Goal: Transaction & Acquisition: Purchase product/service

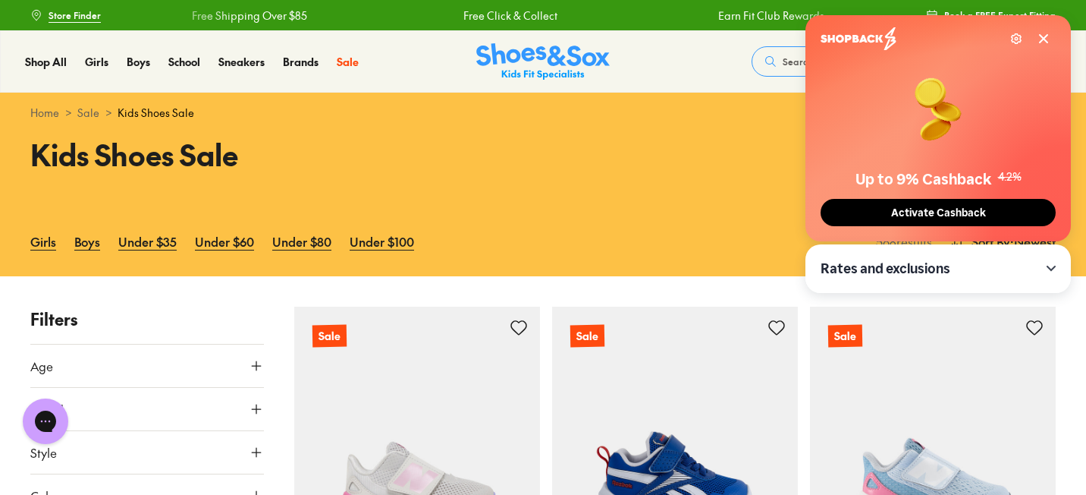
click at [1046, 41] on icon at bounding box center [1044, 39] width 8 height 8
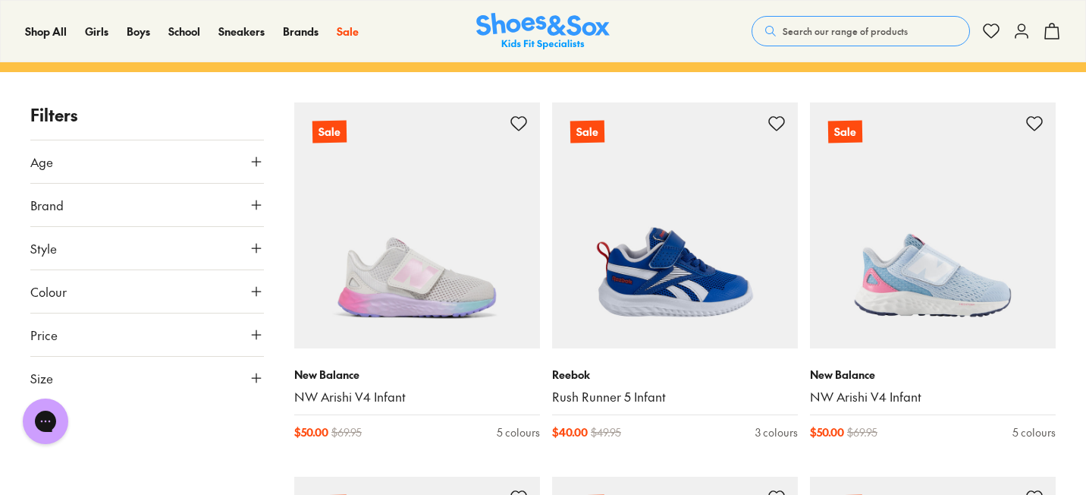
scroll to position [209, 0]
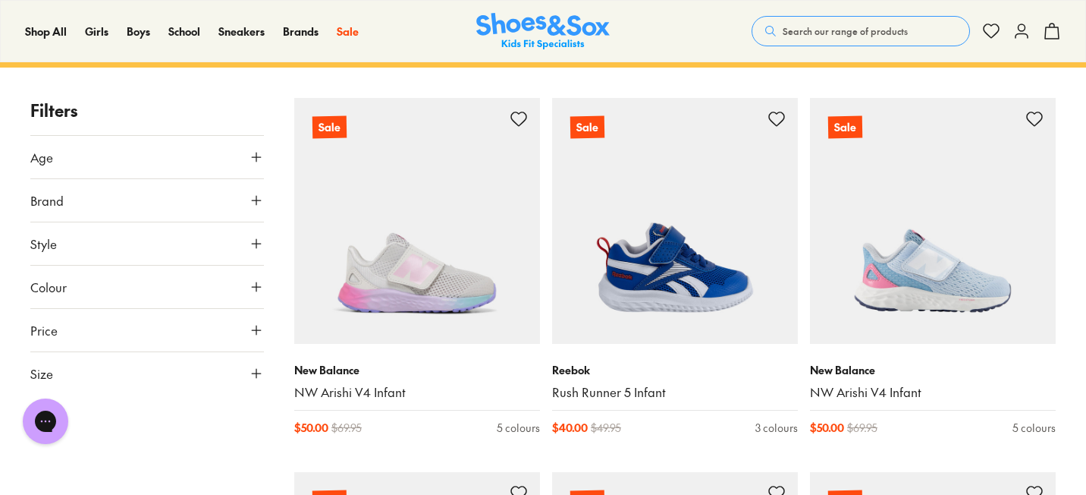
click at [258, 336] on icon at bounding box center [256, 329] width 15 height 15
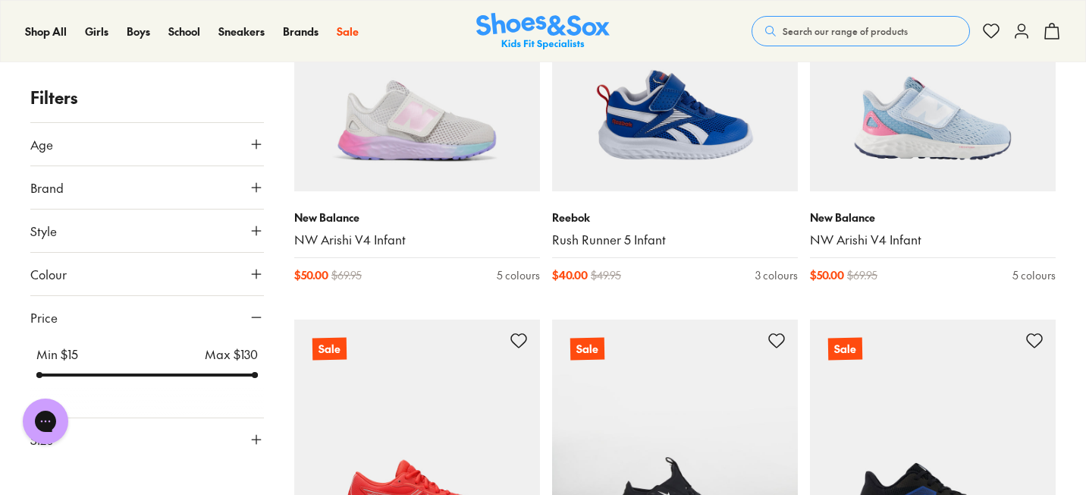
scroll to position [367, 0]
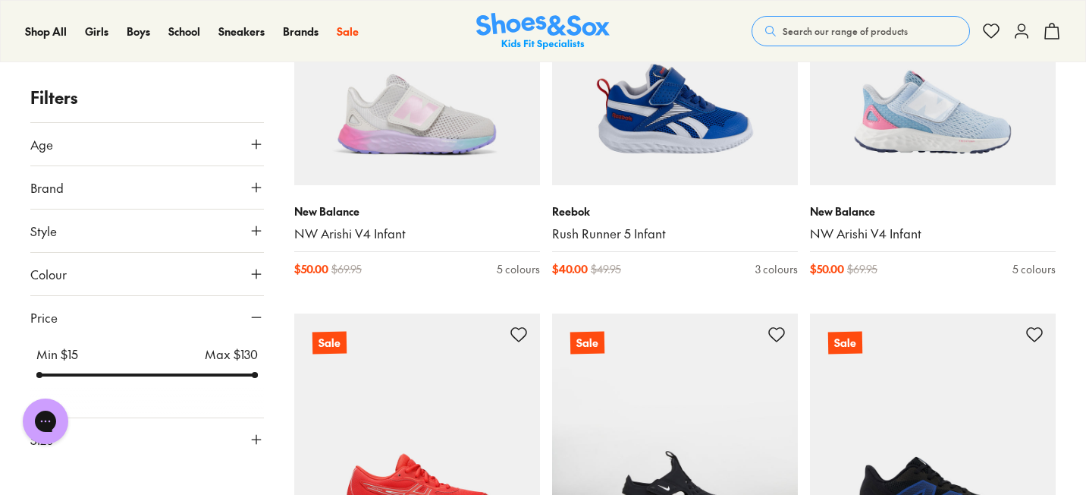
click at [258, 435] on icon at bounding box center [256, 439] width 15 height 15
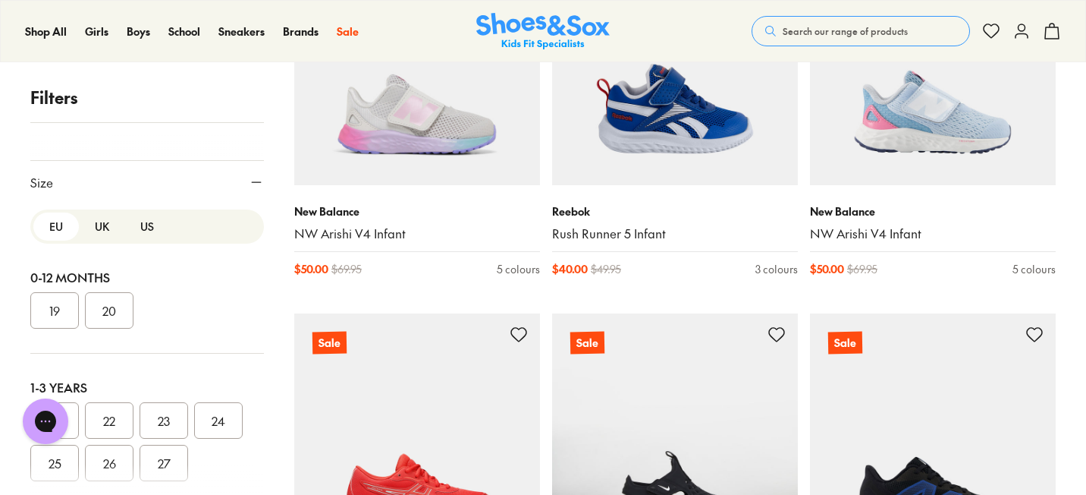
scroll to position [1, 0]
click at [137, 228] on button "US" at bounding box center [147, 226] width 46 height 28
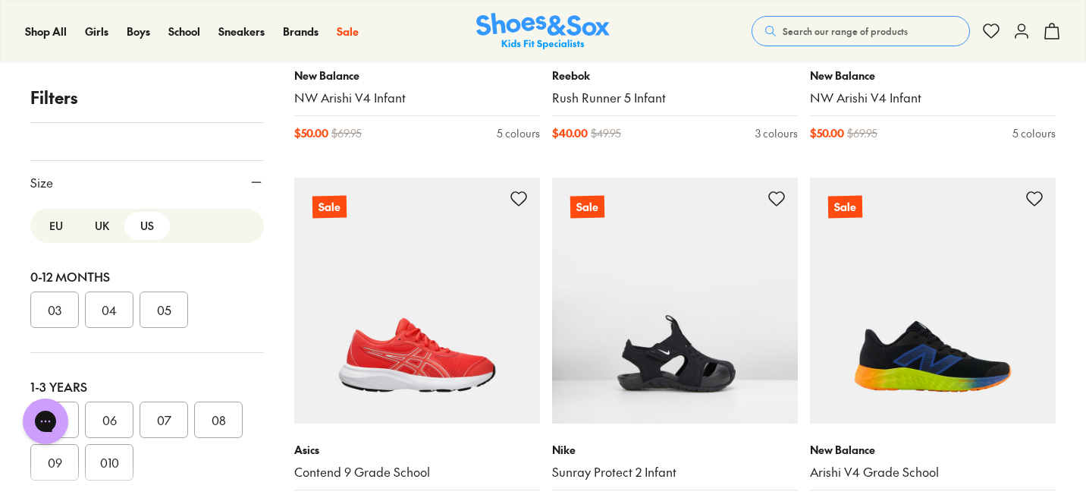
scroll to position [506, 0]
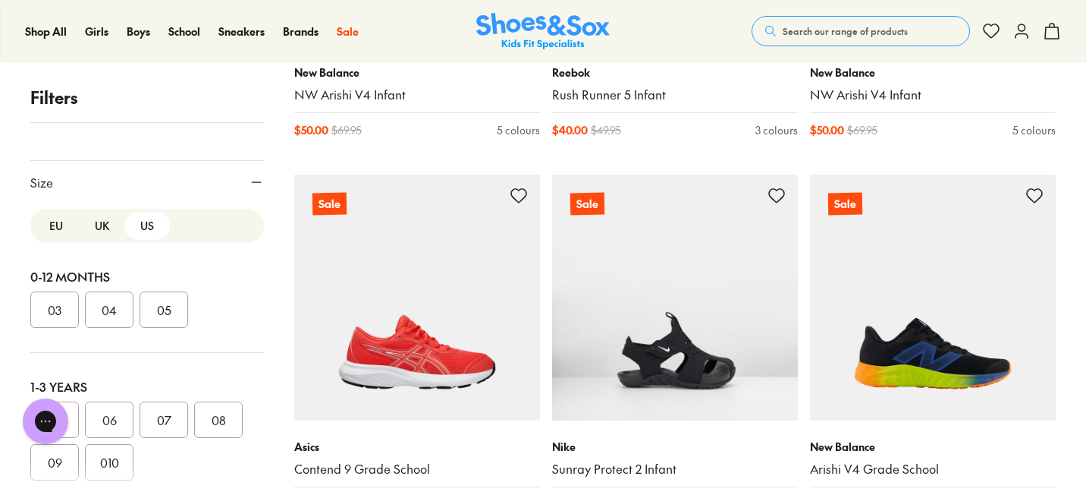
click at [226, 420] on button "08" at bounding box center [218, 419] width 49 height 36
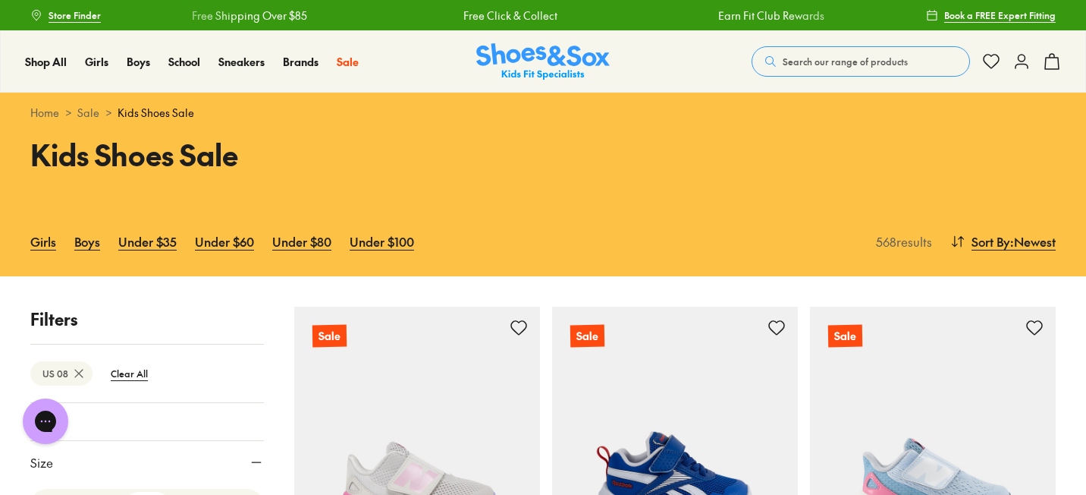
click at [226, 420] on div at bounding box center [147, 425] width 234 height 30
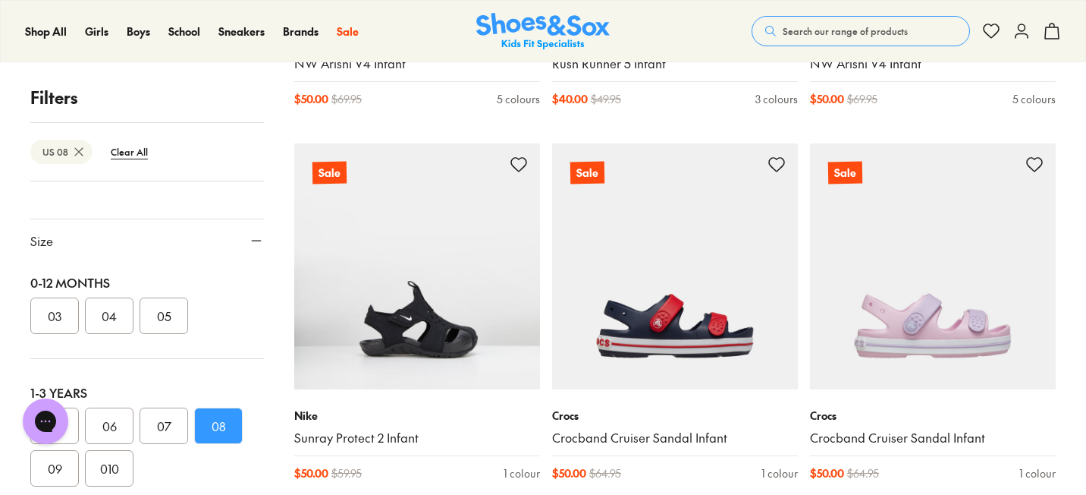
scroll to position [58, 0]
click at [122, 454] on button "010" at bounding box center [109, 463] width 49 height 36
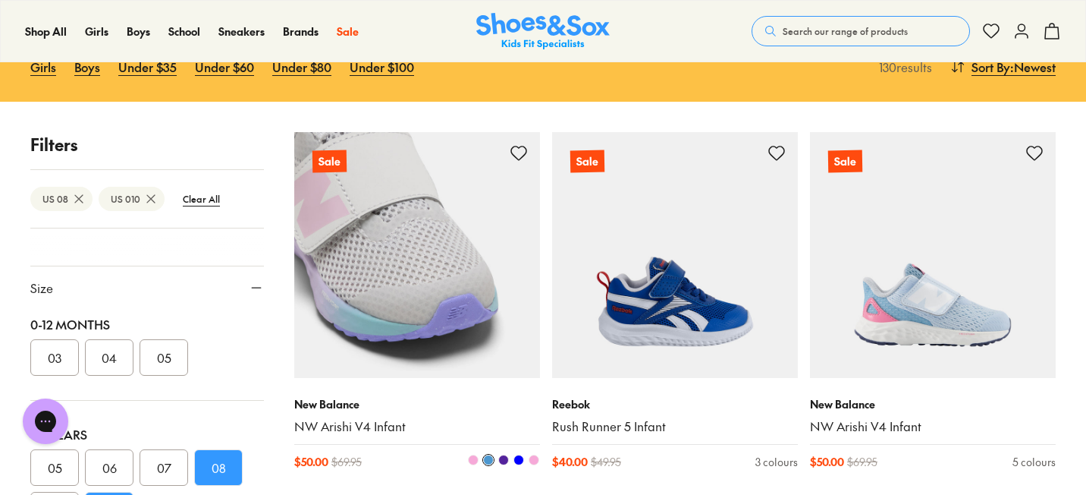
scroll to position [256, 0]
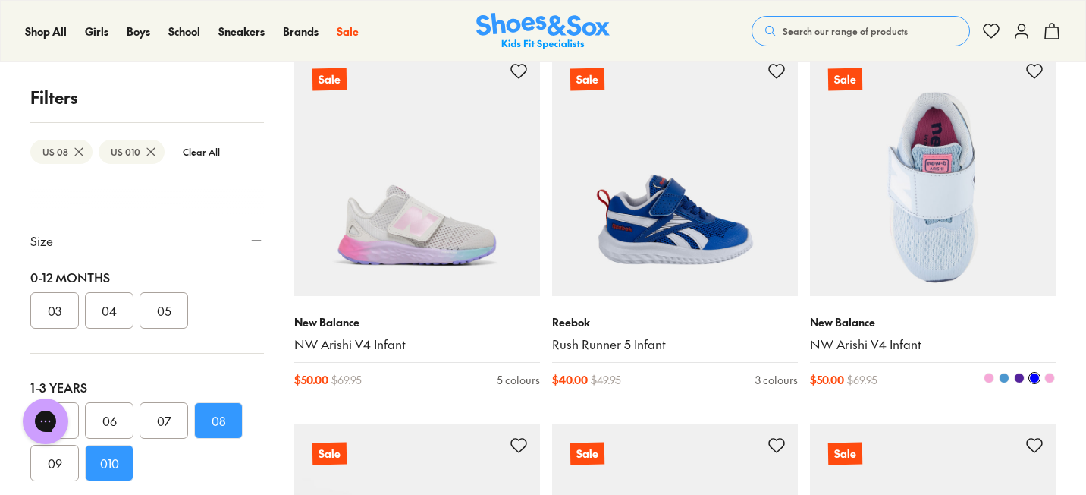
click at [1049, 379] on span at bounding box center [1050, 378] width 11 height 11
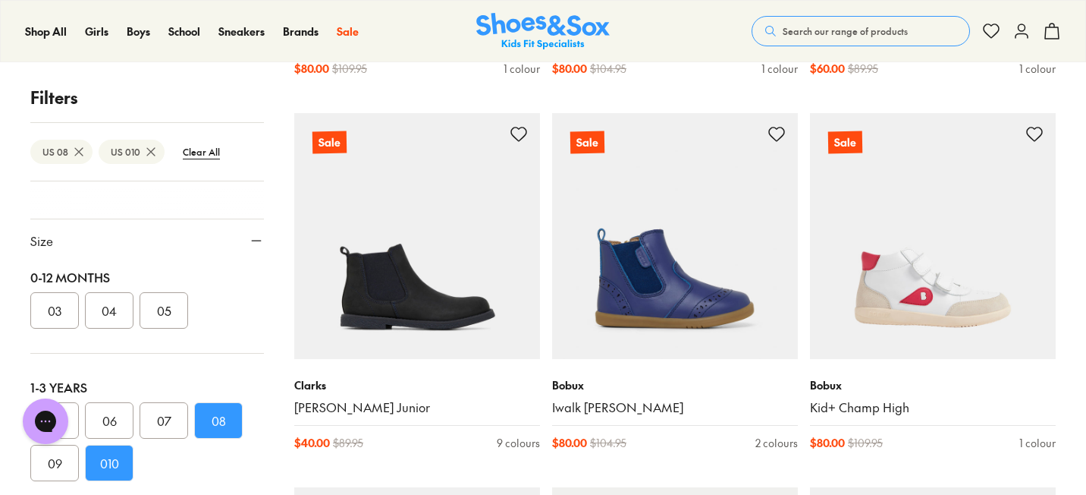
scroll to position [3202, 0]
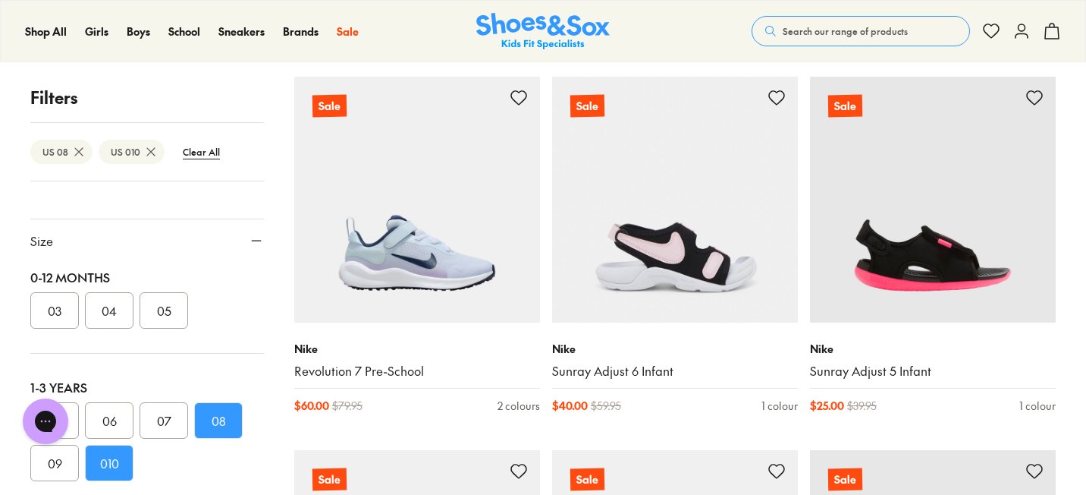
scroll to position [7345, 0]
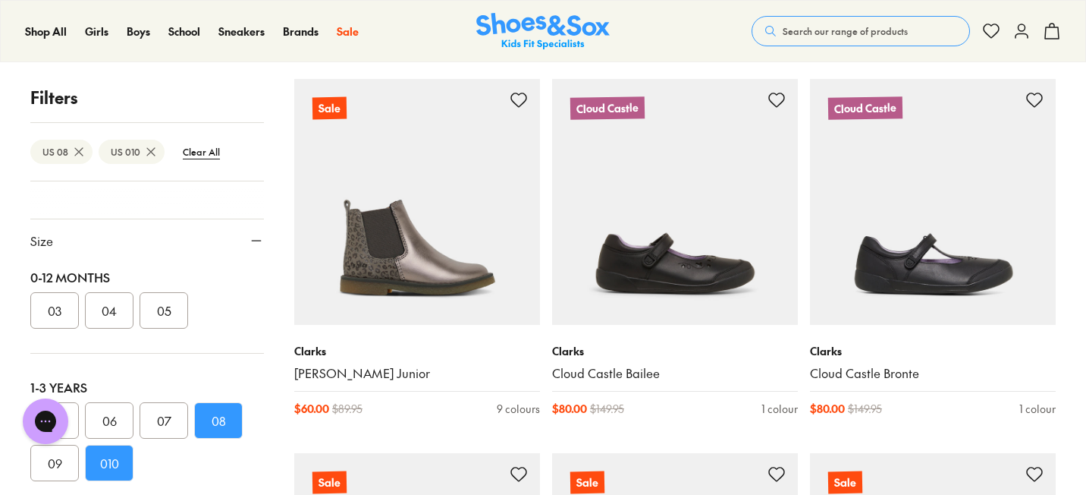
scroll to position [9954, 0]
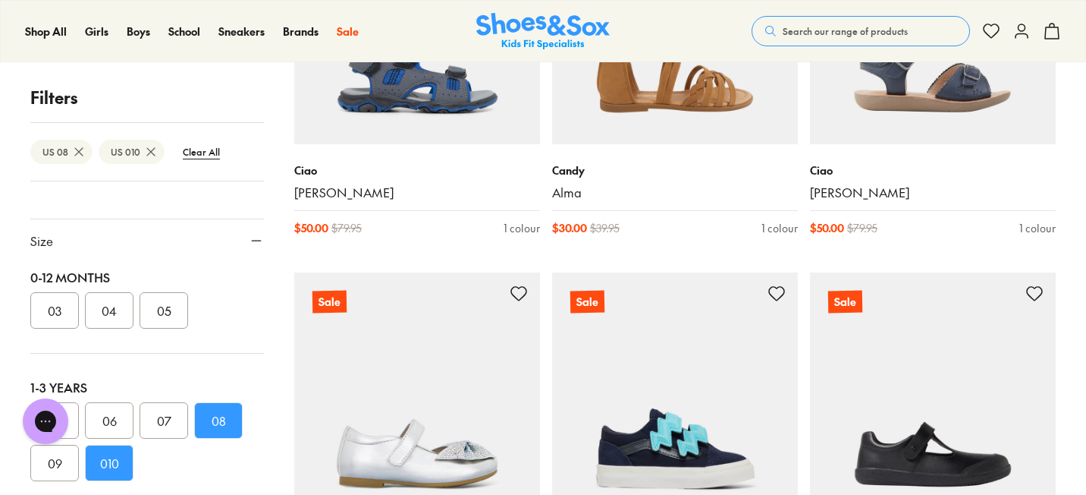
scroll to position [13873, 0]
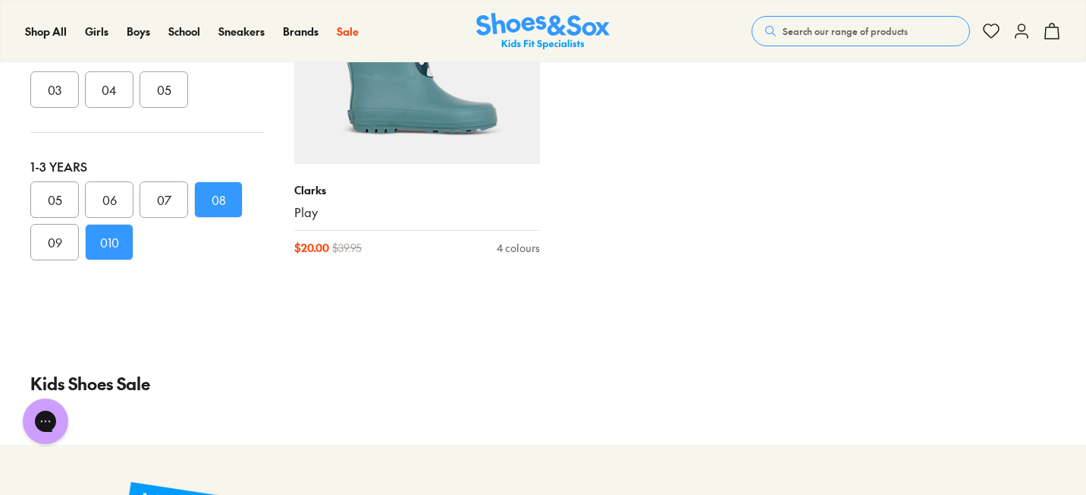
scroll to position [16475, 0]
